Goal: Task Accomplishment & Management: Complete application form

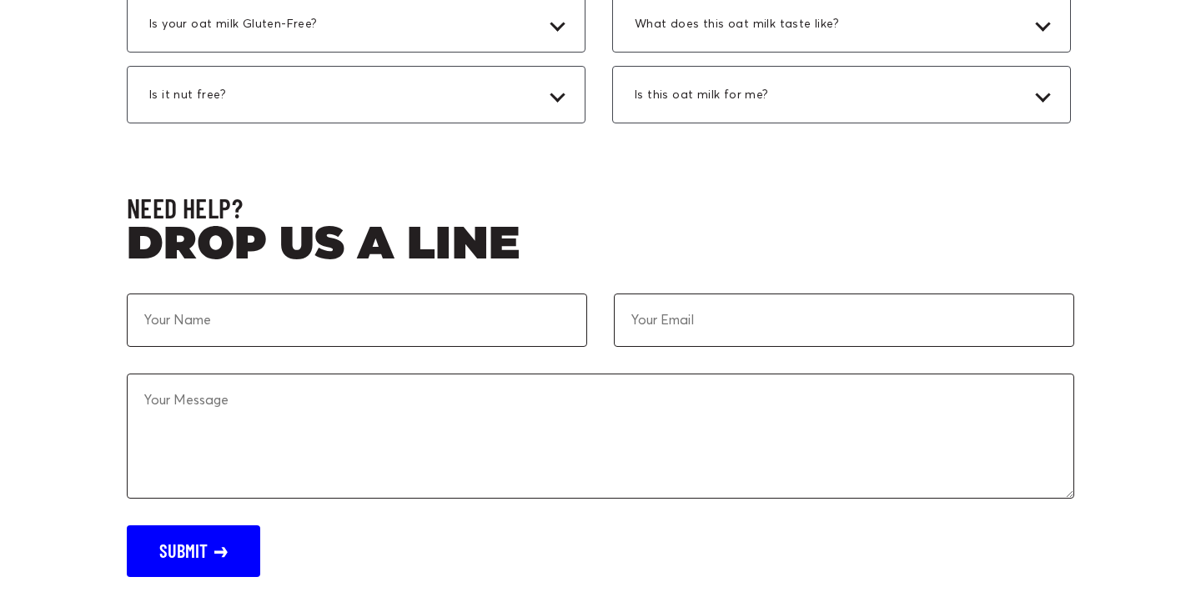
scroll to position [5056, 0]
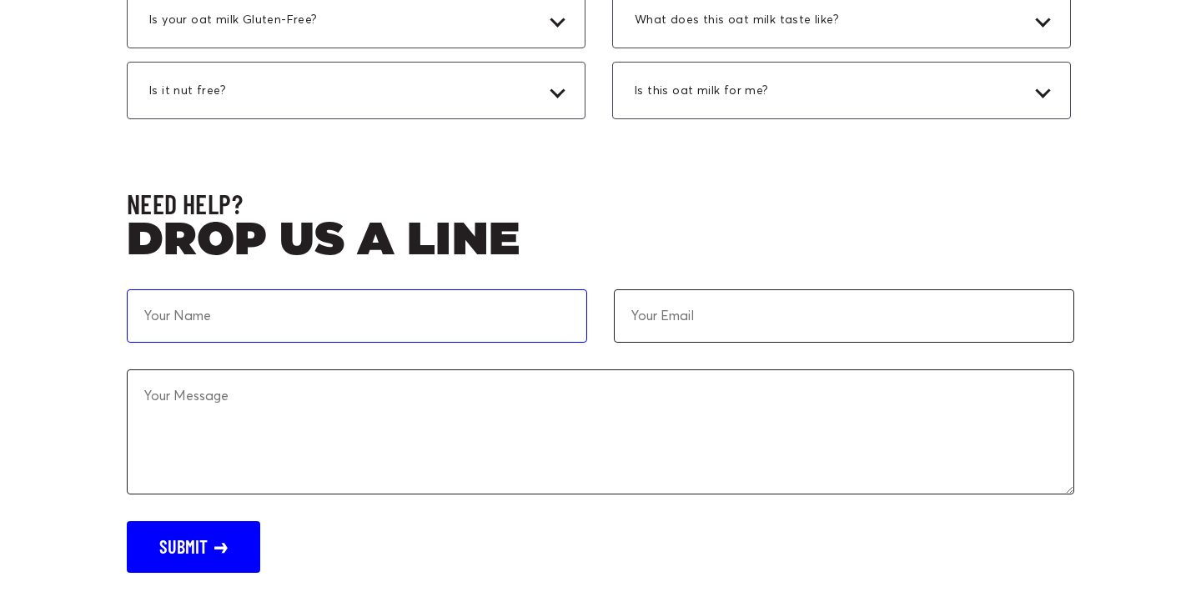
click at [342, 290] on input at bounding box center [357, 316] width 461 height 53
type input "[PERSON_NAME]"
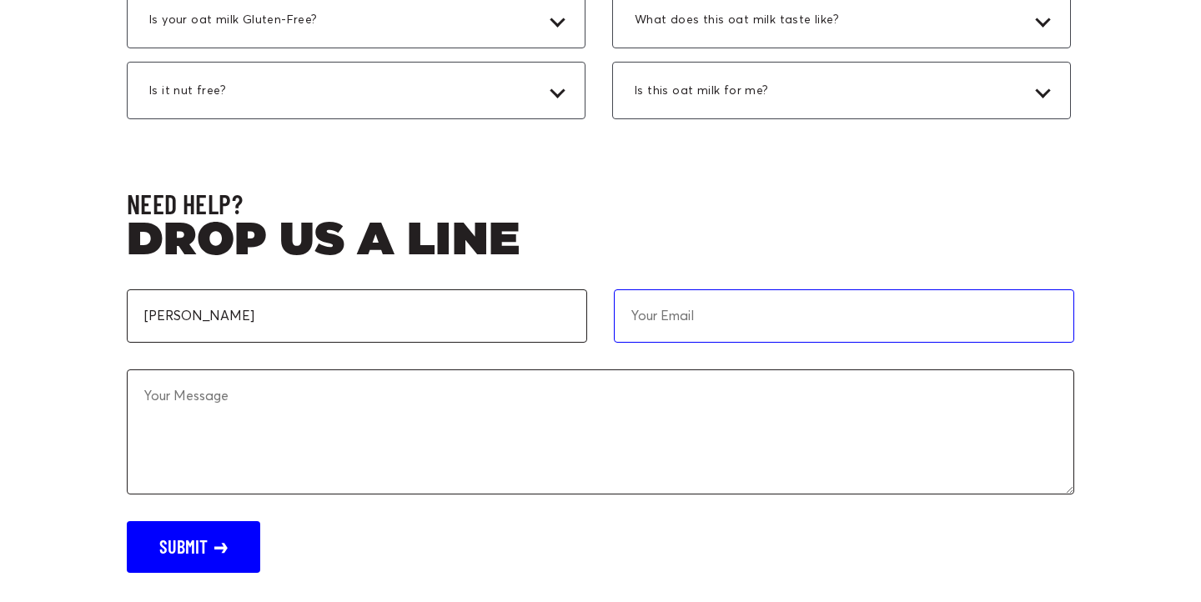
click at [709, 318] on input "email" at bounding box center [844, 316] width 461 height 53
type input "[EMAIL_ADDRESS][DOMAIN_NAME]"
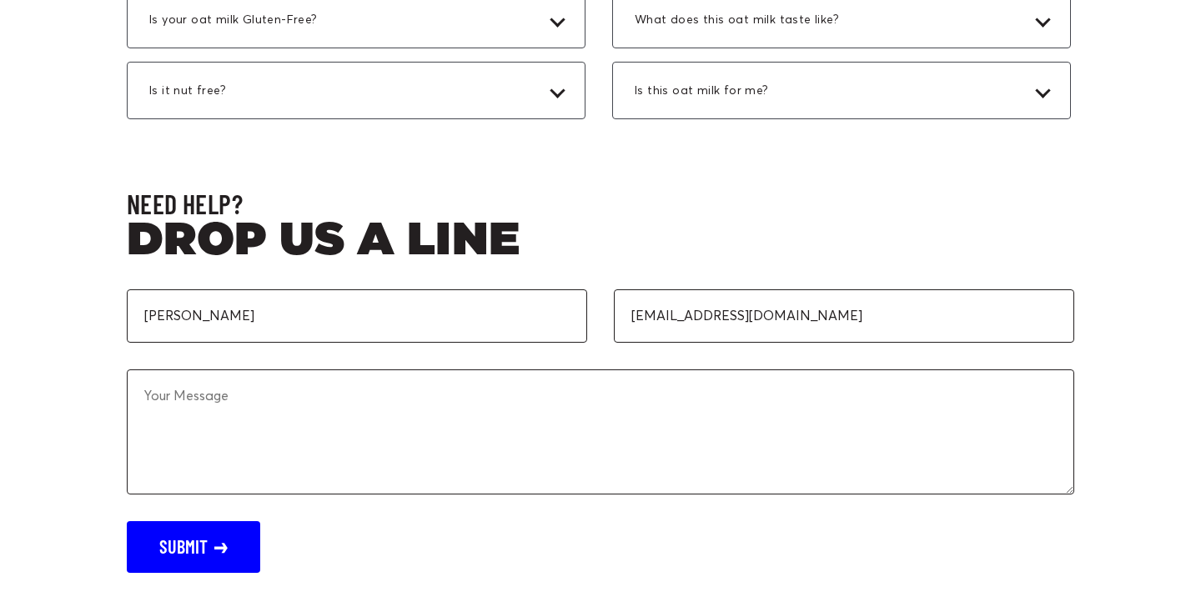
click at [553, 400] on textarea at bounding box center [601, 432] width 948 height 125
type textarea "HELLO, MY NAME IS [PERSON_NAME] AND I REP"
drag, startPoint x: 456, startPoint y: 390, endPoint x: 2, endPoint y: 346, distance: 456.0
paste textarea "My name is [PERSON_NAME], and I represent a roster of elite athletes across the…"
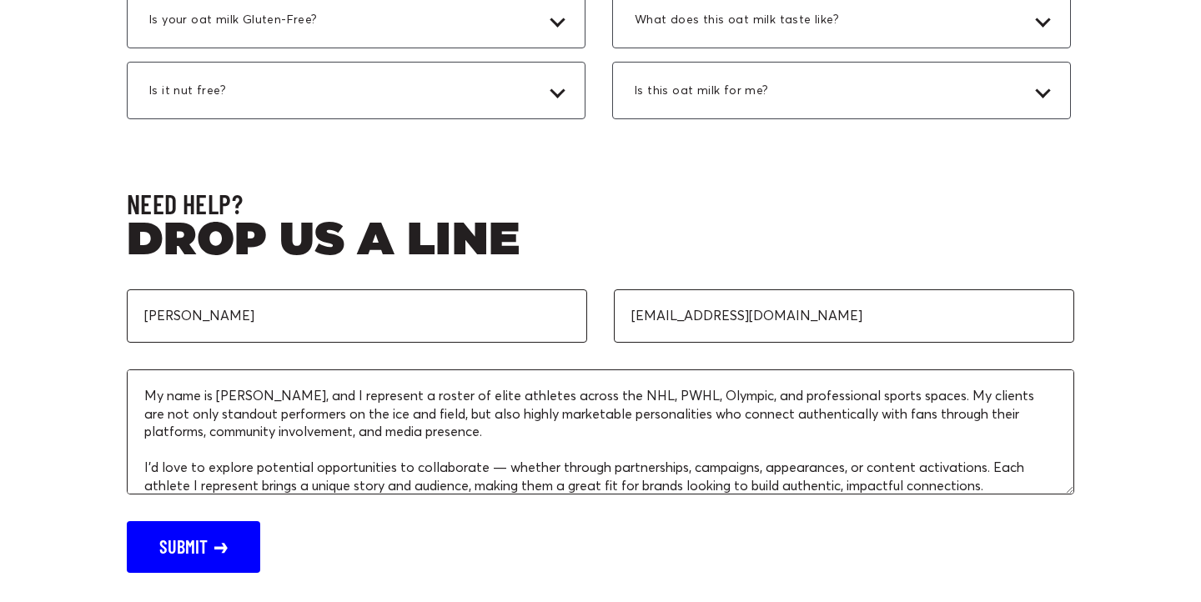
scroll to position [108, 0]
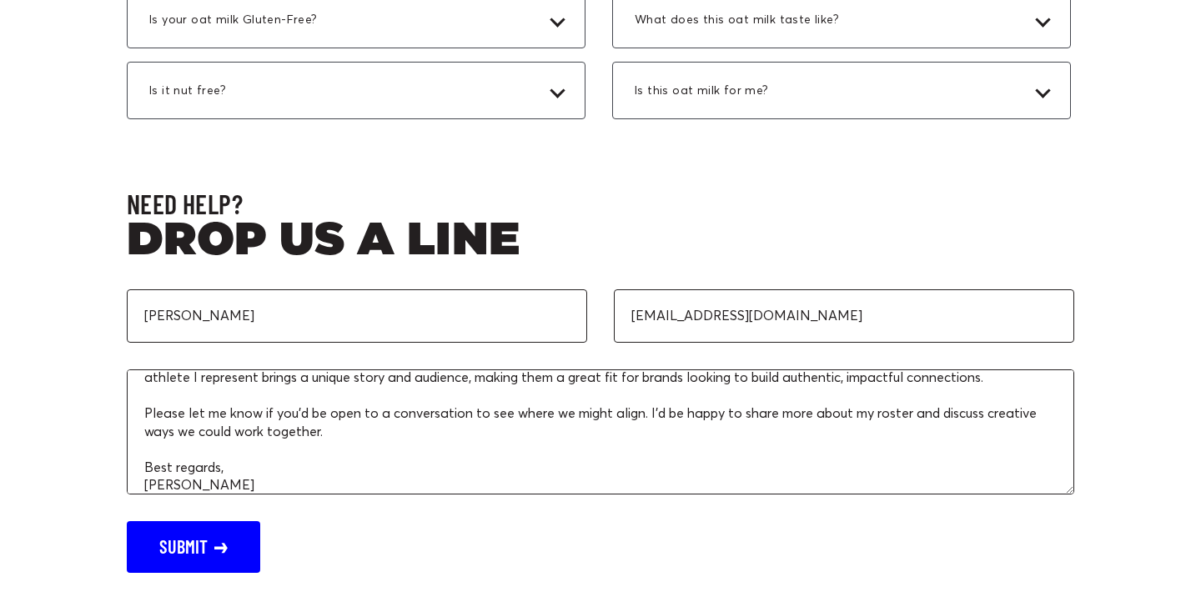
drag, startPoint x: 224, startPoint y: 471, endPoint x: 113, endPoint y: 469, distance: 111.0
click at [113, 469] on section "Need Help? Drop us a line [PERSON_NAME] [EMAIL_ADDRESS][DOMAIN_NAME] My name is…" at bounding box center [600, 379] width 1001 height 386
click at [144, 482] on textarea "My name is [PERSON_NAME], and I represent a roster of elite athletes across the…" at bounding box center [601, 432] width 948 height 125
type textarea "My name is [PERSON_NAME], and I represent a roster of elite athletes across the…"
click at [193, 536] on button "Submit" at bounding box center [193, 547] width 133 height 52
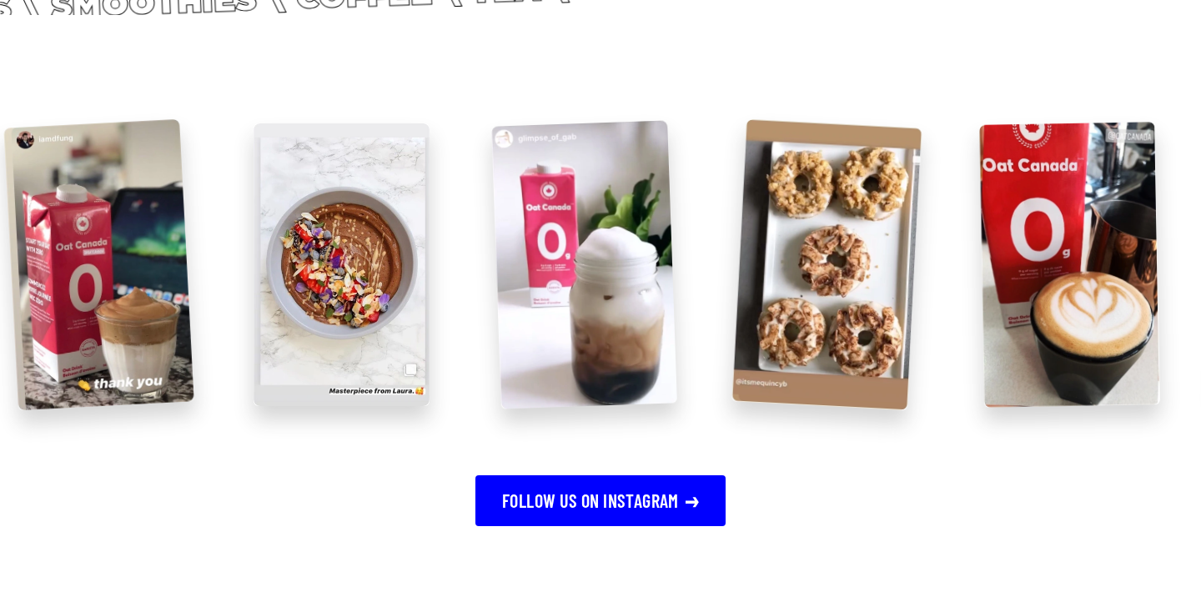
scroll to position [4150, 0]
